Goal: Transaction & Acquisition: Subscribe to service/newsletter

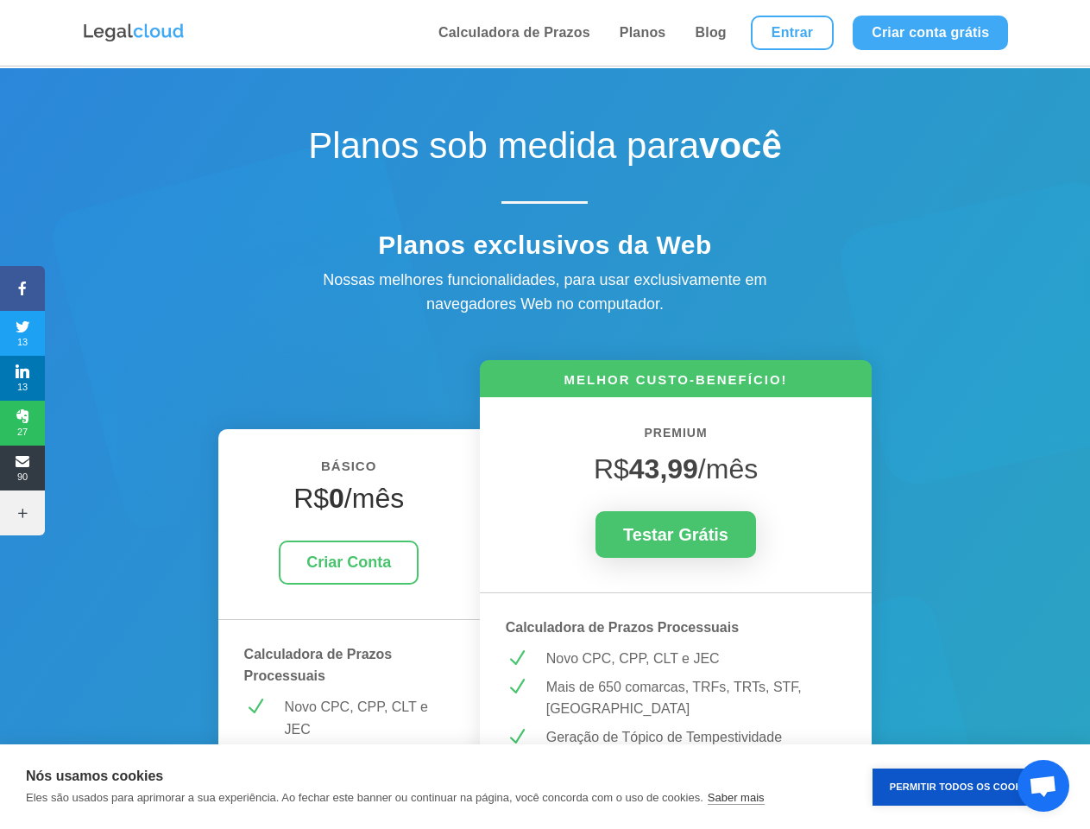
click at [22, 288] on icon at bounding box center [22, 288] width 45 height 14
click at [22, 333] on span "13" at bounding box center [22, 333] width 45 height 28
click at [22, 378] on span "13" at bounding box center [22, 378] width 45 height 28
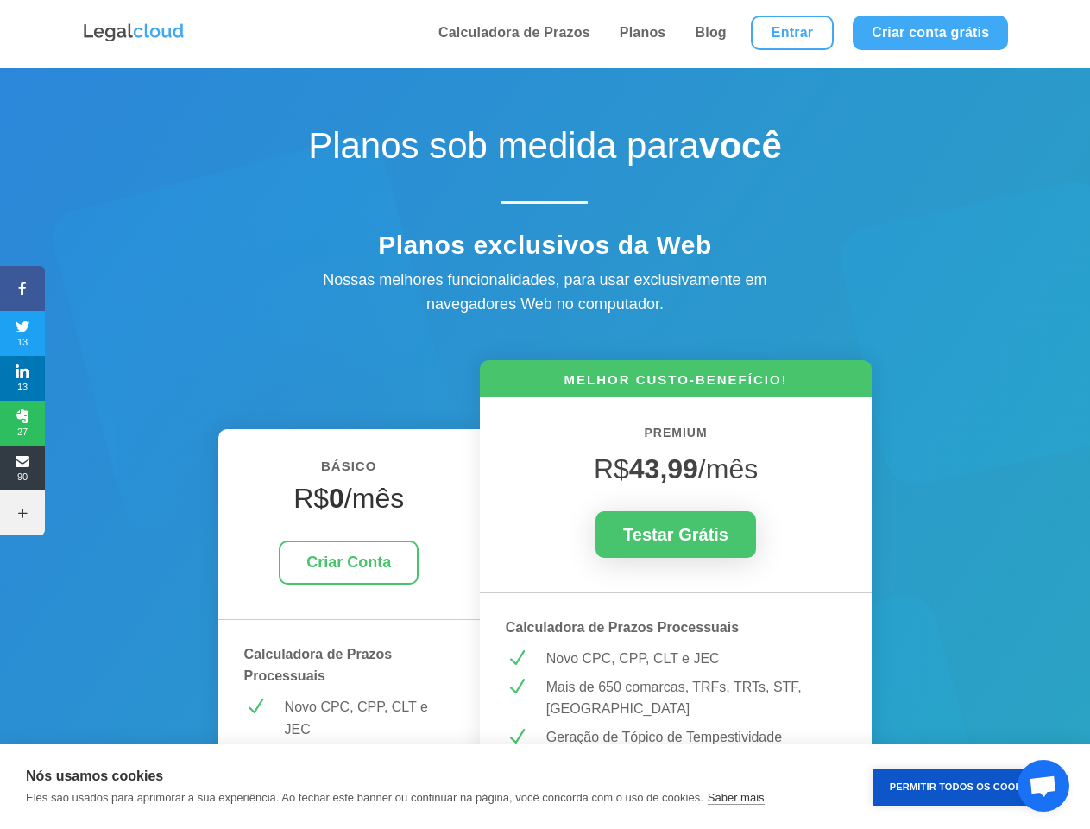
click at [22, 423] on span "27" at bounding box center [22, 423] width 45 height 28
click at [22, 468] on span "90" at bounding box center [22, 468] width 45 height 28
click at [22, 513] on icon at bounding box center [22, 513] width 45 height 14
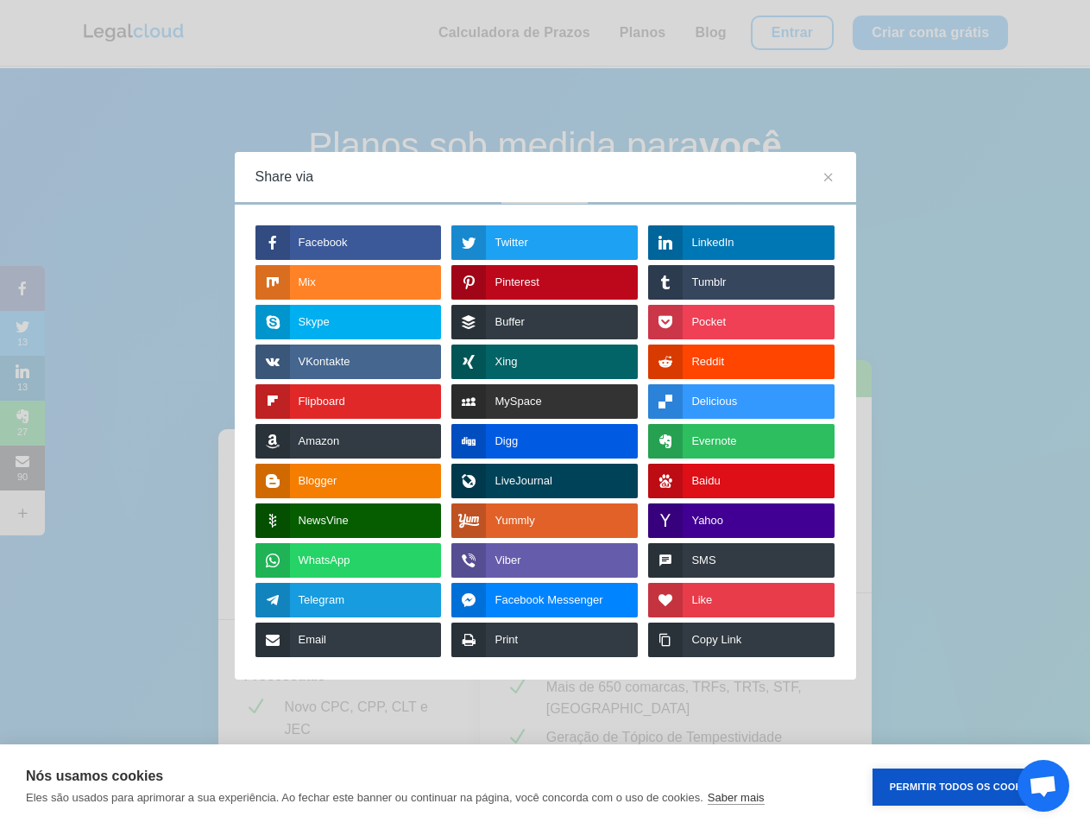
click at [964, 786] on button "Permitir Todos os Cookies" at bounding box center [964, 786] width 183 height 37
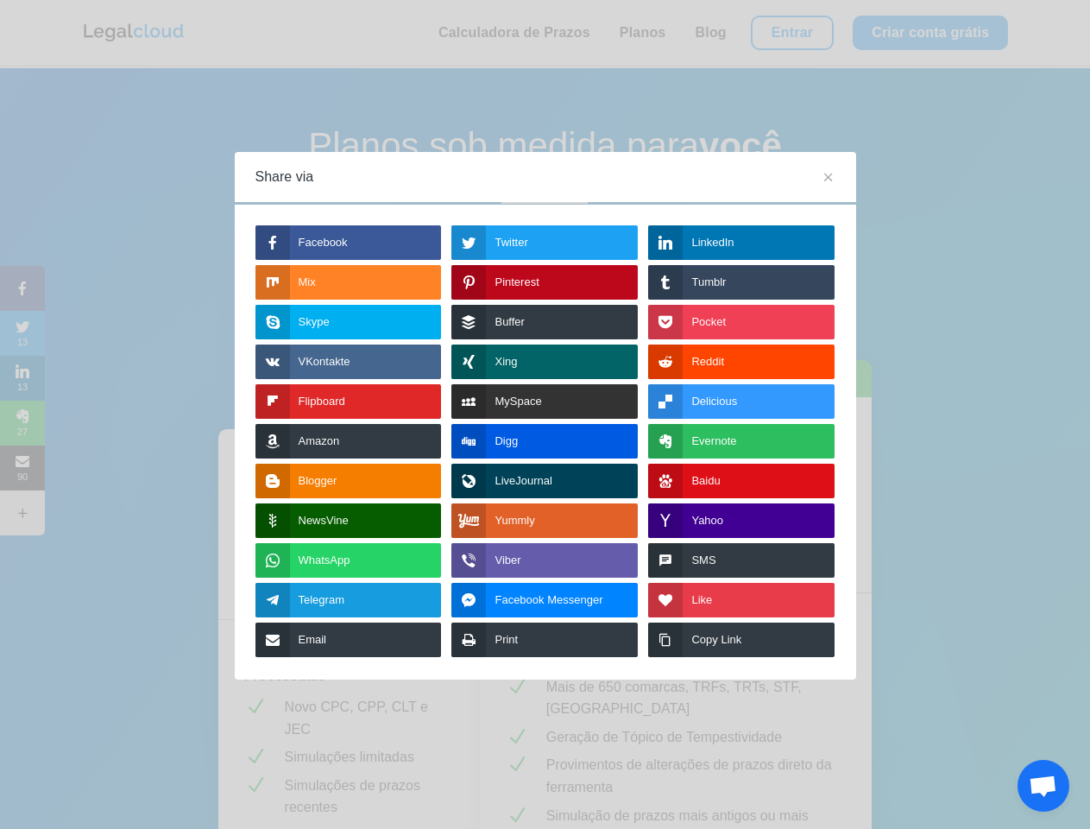
click at [1044, 785] on span "Bate-papo aberto" at bounding box center [1043, 787] width 28 height 24
